Goal: Task Accomplishment & Management: Complete application form

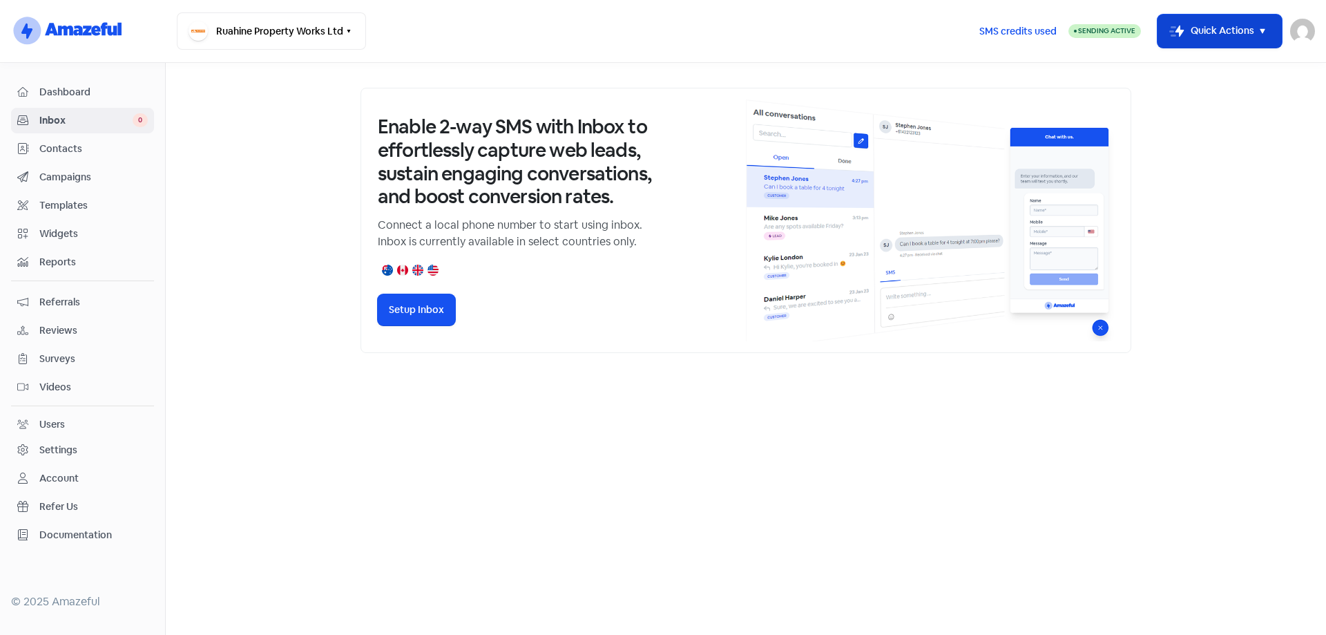
click at [1256, 25] on icon "button" at bounding box center [1262, 31] width 17 height 17
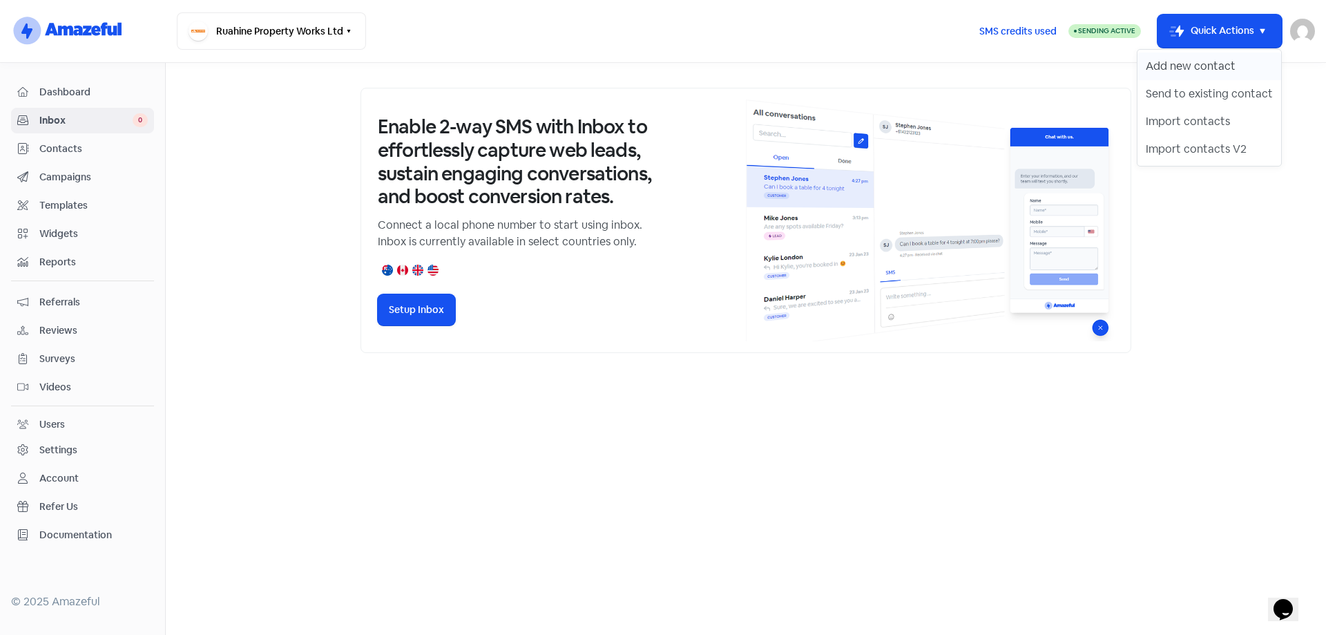
click at [1214, 64] on button "Add new contact" at bounding box center [1210, 66] width 144 height 28
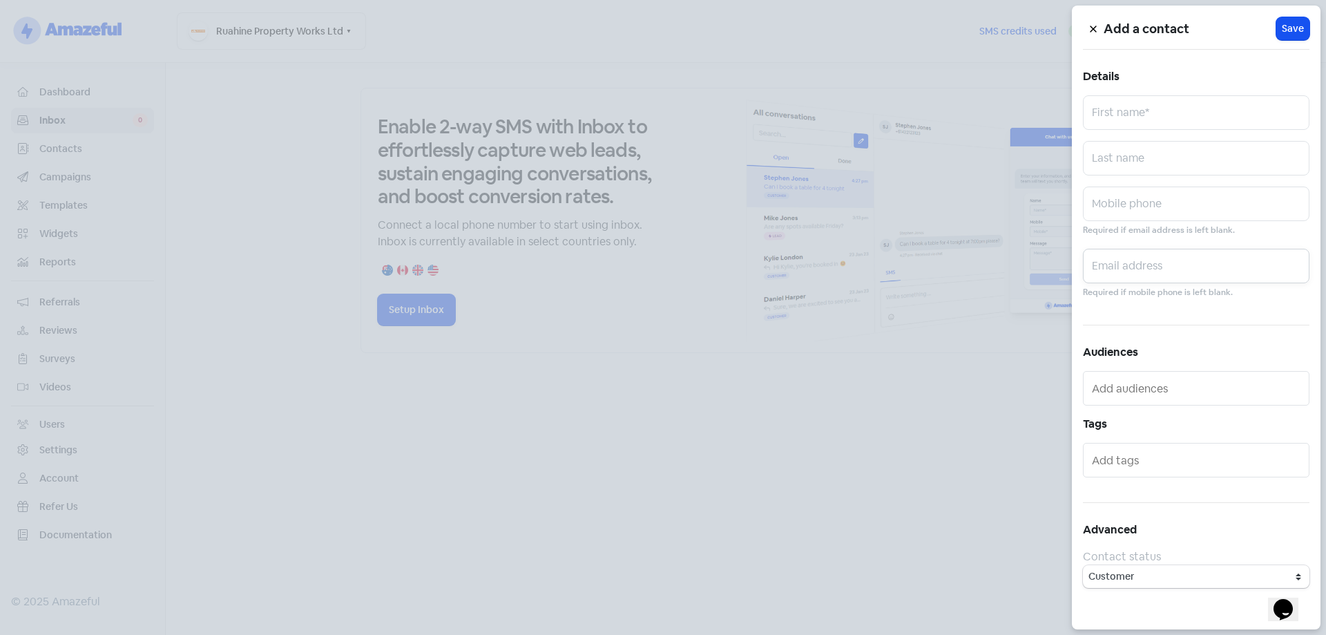
click at [1136, 271] on input "text" at bounding box center [1196, 266] width 227 height 35
paste input "[EMAIL_ADDRESS][DOMAIN_NAME]"
type input "[EMAIL_ADDRESS][DOMAIN_NAME]"
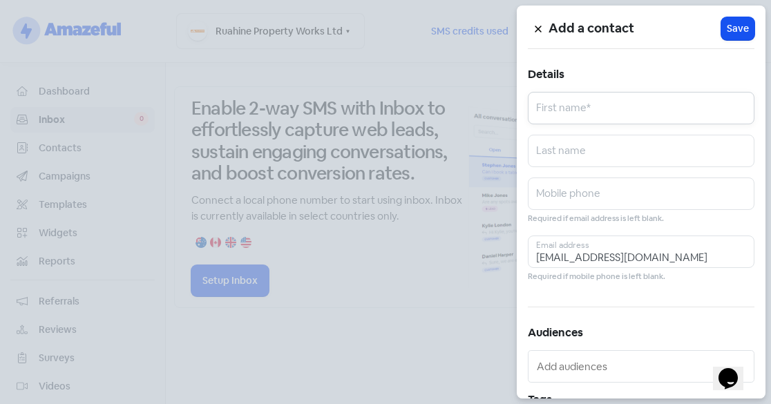
click at [580, 104] on input "text" at bounding box center [641, 108] width 227 height 32
type input "[PERSON_NAME]"
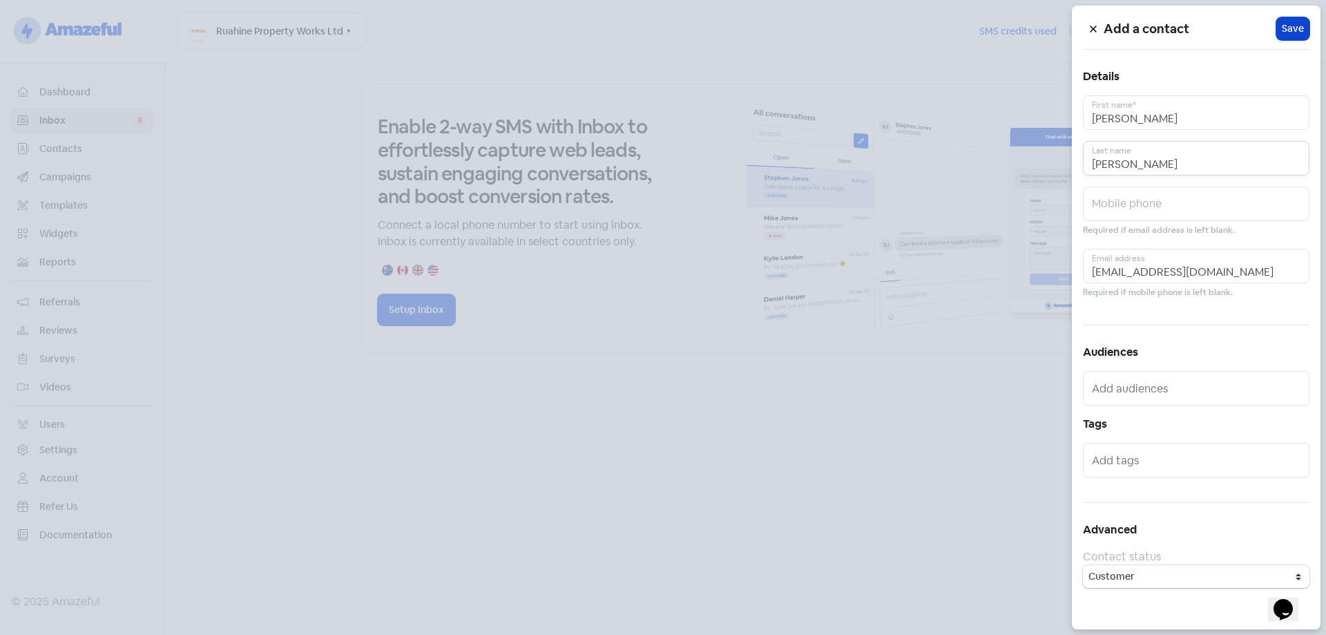
type input "[PERSON_NAME]"
click at [1295, 28] on span "Save" at bounding box center [1293, 28] width 22 height 15
